Goal: Information Seeking & Learning: Compare options

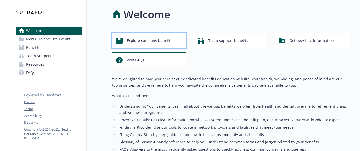
click at [172, 41] on div "Explore company benefits" at bounding box center [149, 41] width 67 height 10
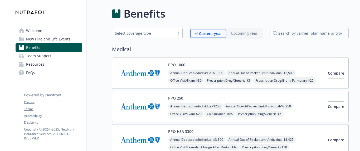
scroll to position [1, 0]
click at [151, 34] on div "Select coverage type" at bounding box center [143, 34] width 57 height 6
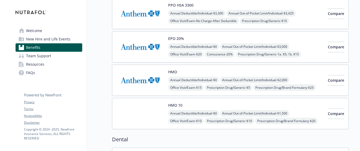
scroll to position [132, 0]
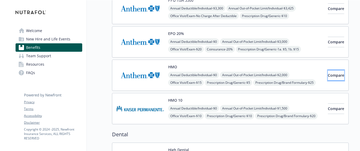
click at [332, 79] on button "Compare" at bounding box center [336, 75] width 16 height 11
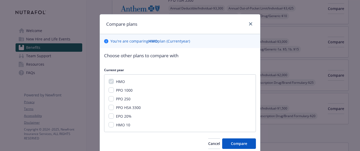
scroll to position [9, 0]
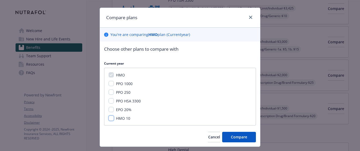
click at [109, 119] on input "HMO 10" at bounding box center [110, 118] width 5 height 5
checkbox input "true"
click at [233, 136] on span "Compare" at bounding box center [239, 137] width 16 height 5
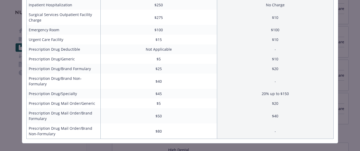
scroll to position [0, 0]
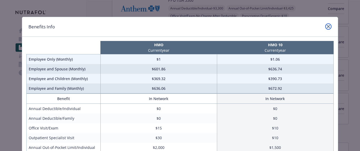
click at [327, 26] on icon "close" at bounding box center [327, 26] width 3 height 3
